Goal: Transaction & Acquisition: Download file/media

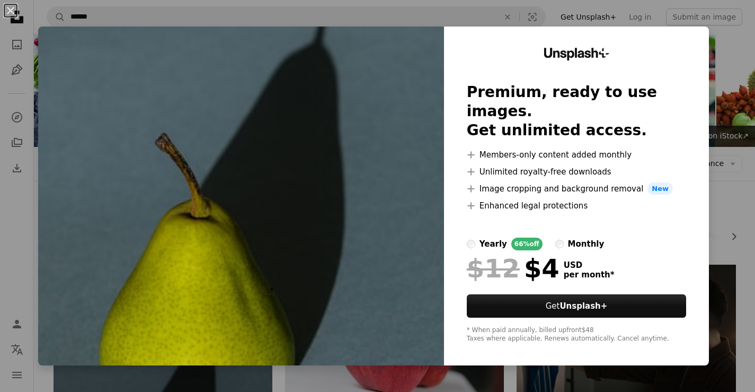
scroll to position [335, 0]
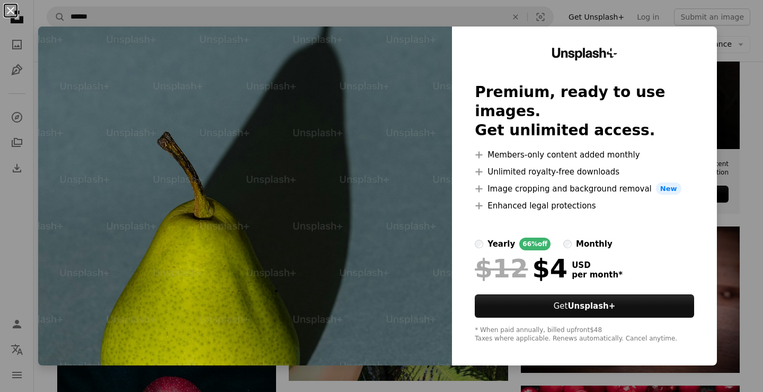
click at [12, 8] on button "An X shape" at bounding box center [10, 10] width 13 height 13
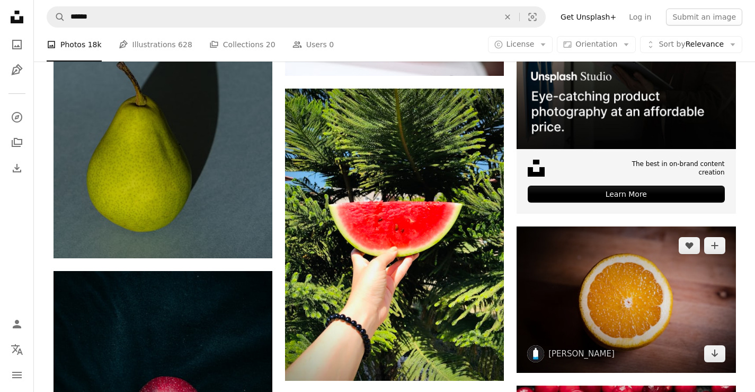
click at [620, 280] on img at bounding box center [626, 299] width 219 height 146
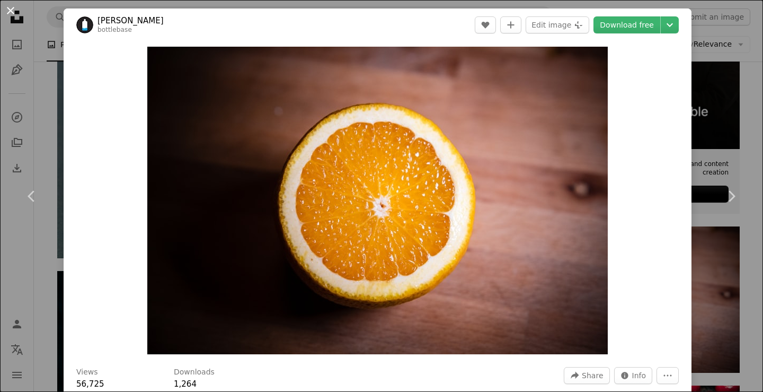
click at [5, 8] on button "An X shape" at bounding box center [10, 10] width 13 height 13
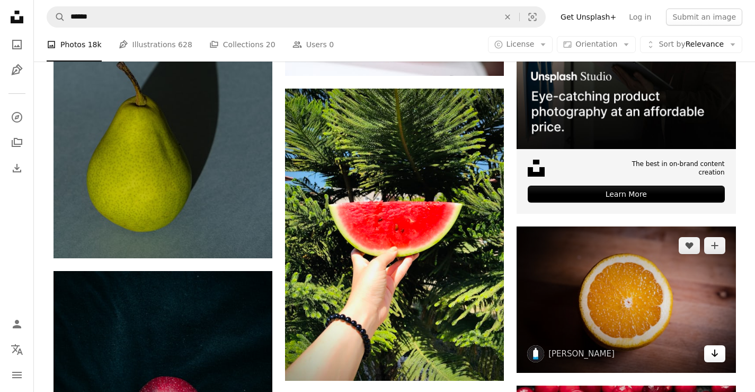
click at [709, 357] on link "Arrow pointing down" at bounding box center [714, 353] width 21 height 17
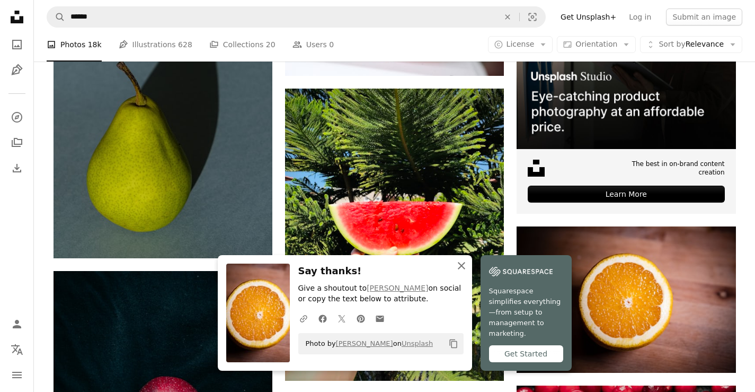
click at [466, 272] on icon "An X shape" at bounding box center [461, 265] width 13 height 13
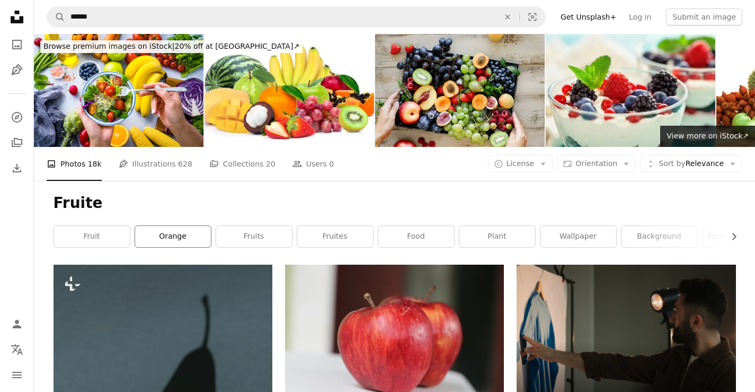
click at [199, 238] on link "orange" at bounding box center [173, 236] width 76 height 21
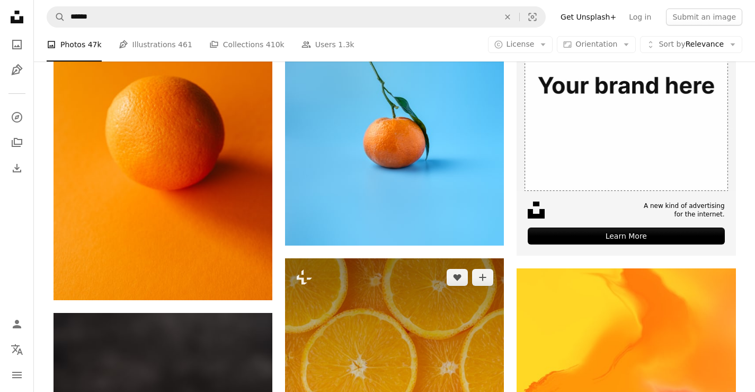
scroll to position [159, 0]
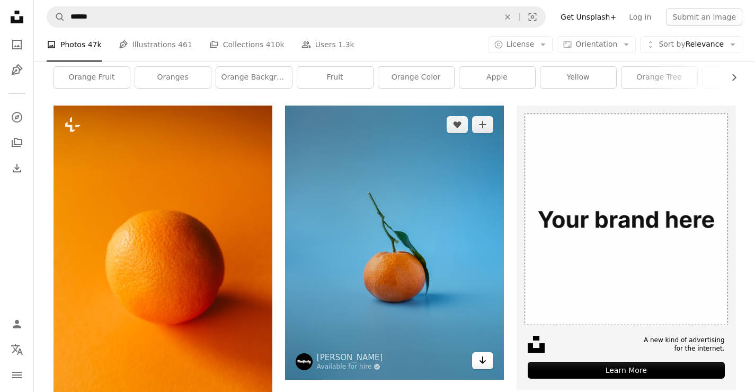
click at [483, 360] on icon "Download" at bounding box center [483, 359] width 7 height 7
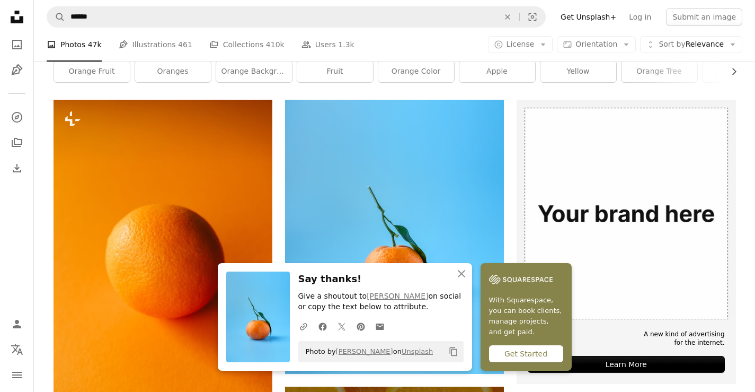
scroll to position [223, 0]
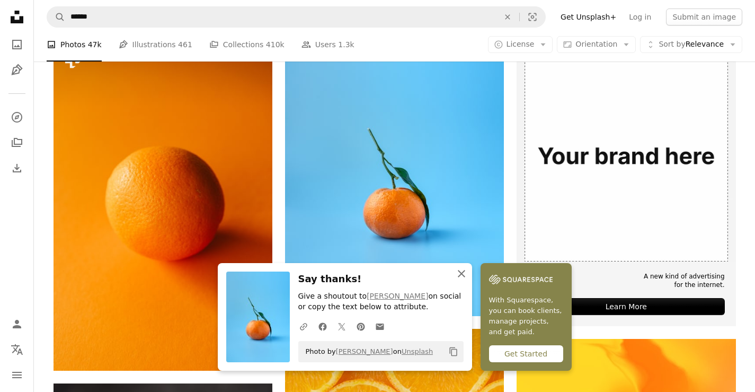
click at [458, 280] on button "An X shape Close" at bounding box center [461, 273] width 21 height 21
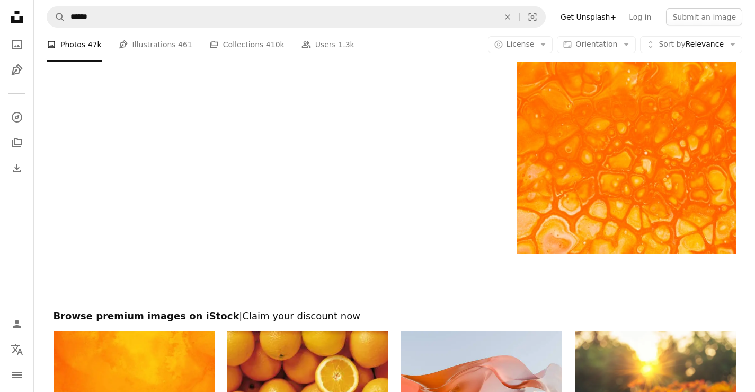
scroll to position [2767, 0]
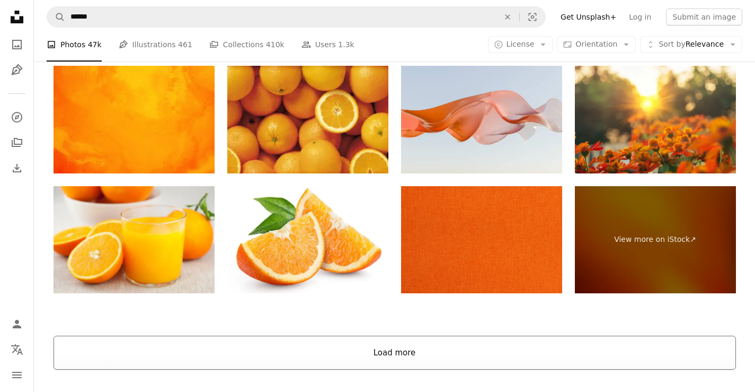
click at [323, 347] on button "Load more" at bounding box center [395, 353] width 683 height 34
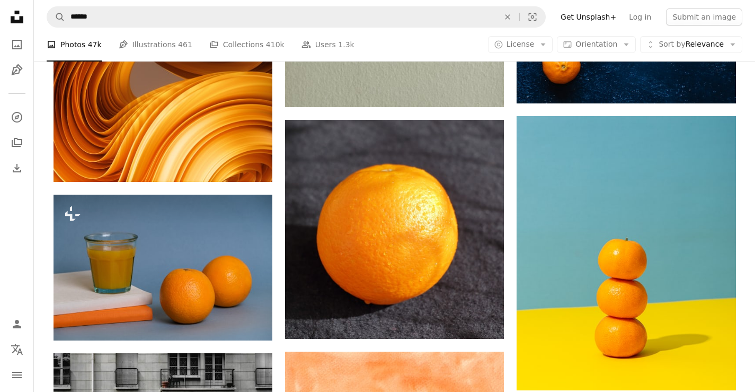
scroll to position [9416, 0]
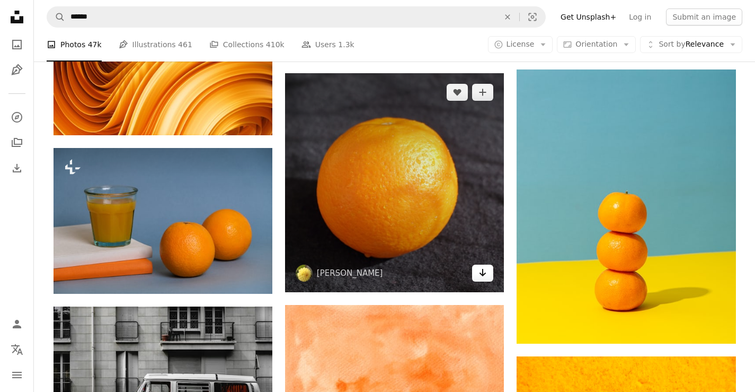
click at [490, 268] on link "Arrow pointing down" at bounding box center [482, 272] width 21 height 17
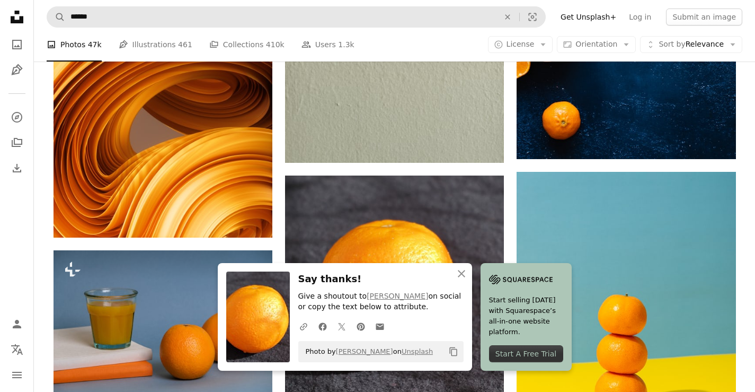
scroll to position [9257, 0]
